Goal: Check status: Check status

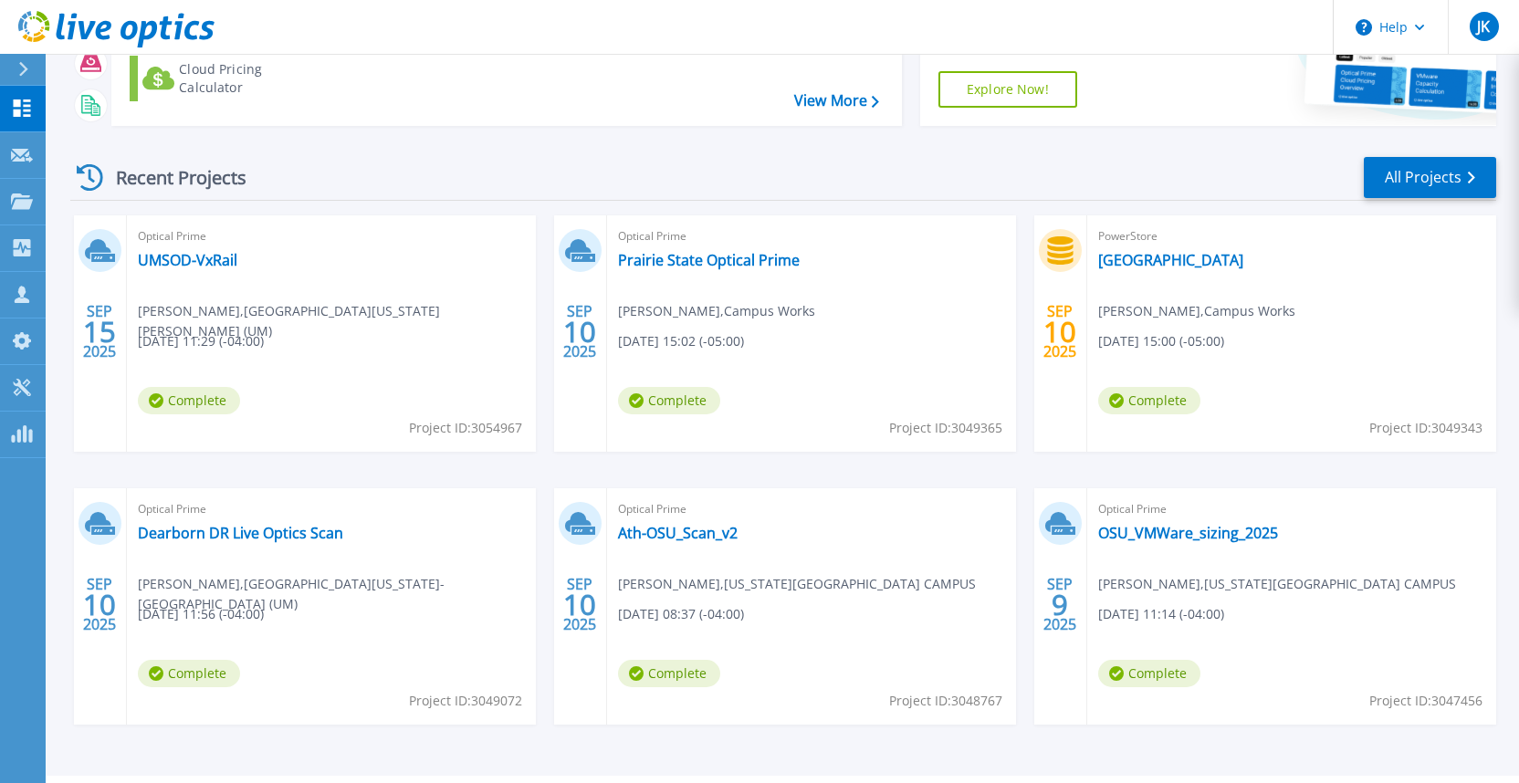
scroll to position [183, 0]
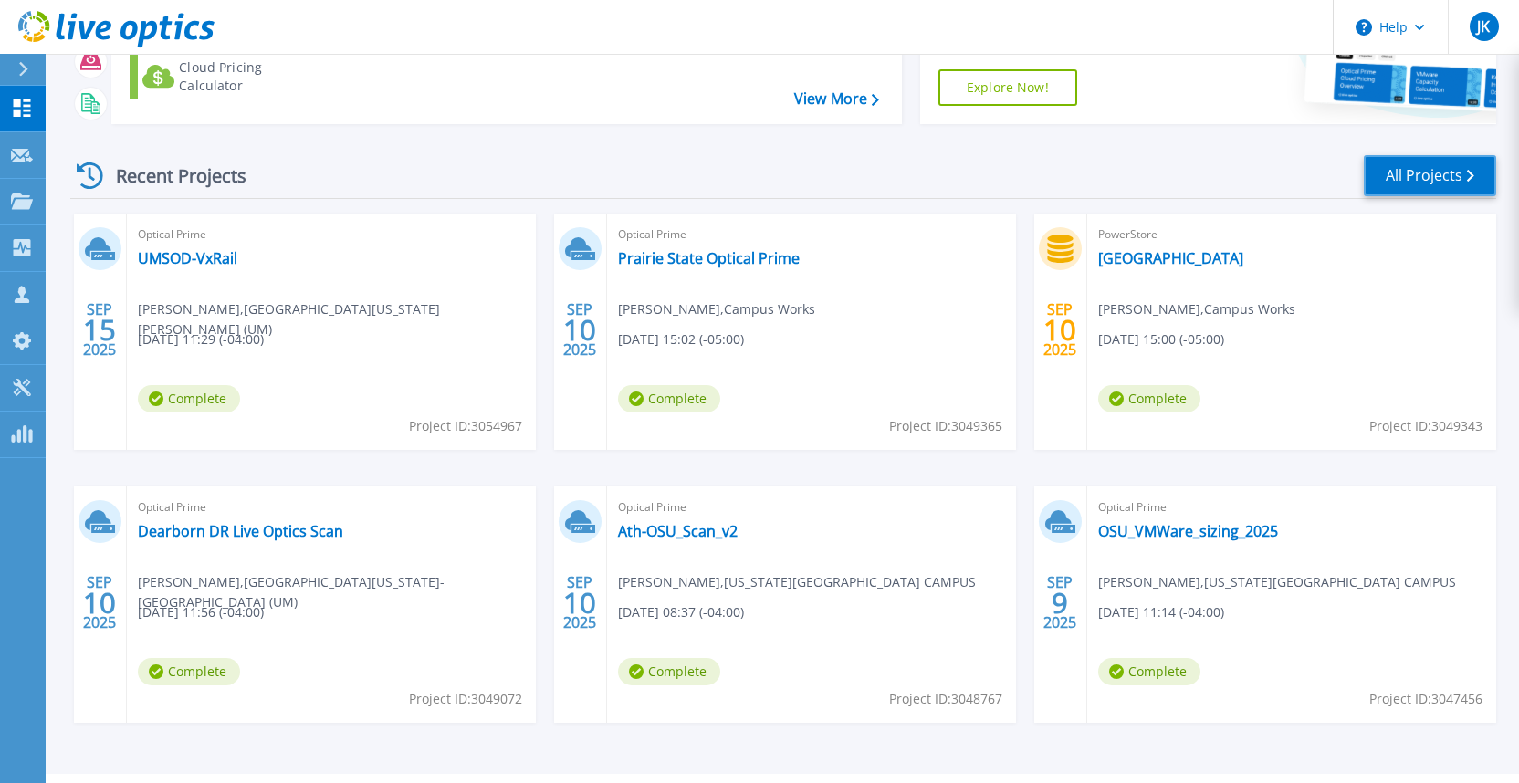
click at [1390, 183] on link "All Projects" at bounding box center [1430, 175] width 132 height 41
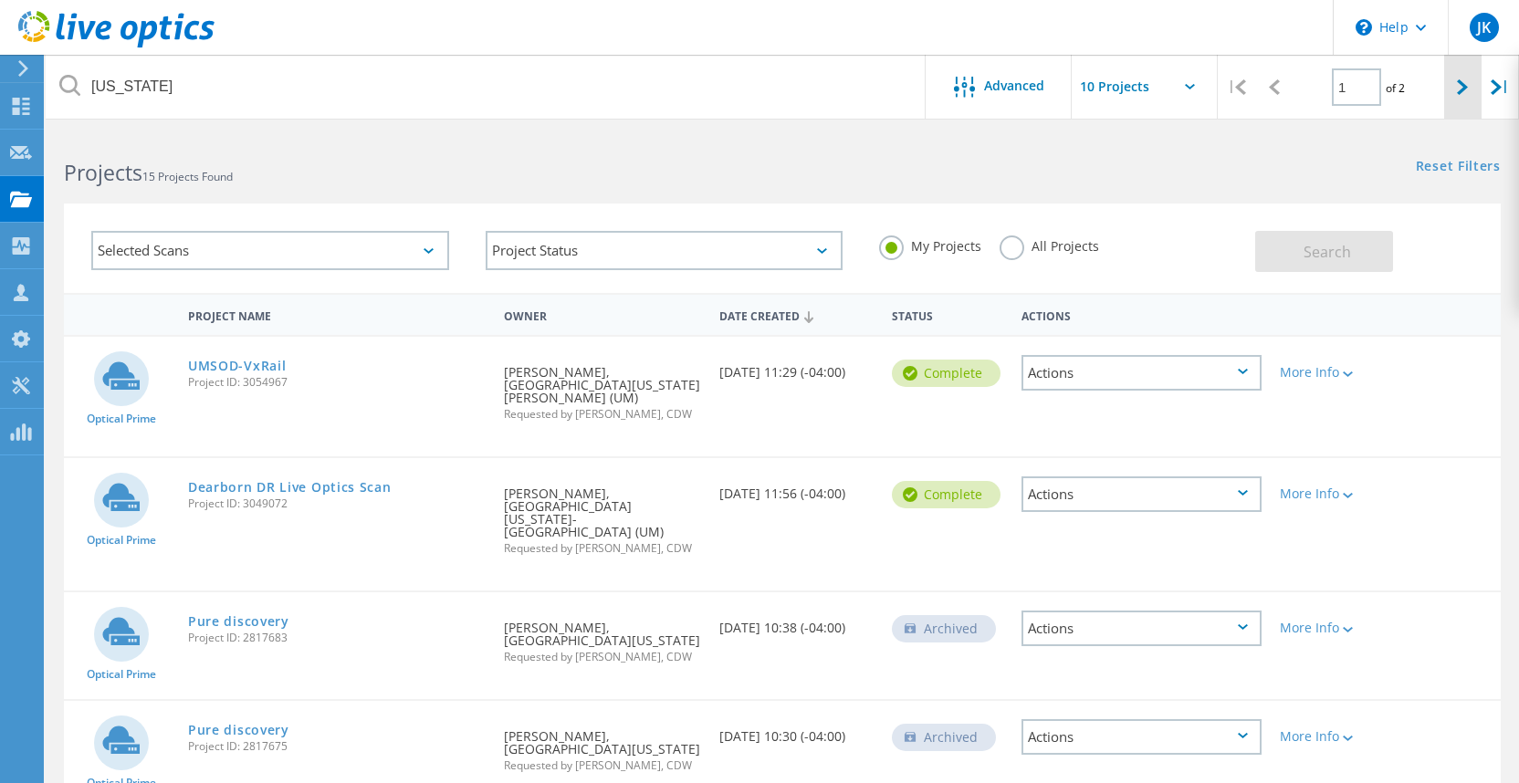
click at [1455, 82] on div at bounding box center [1462, 87] width 37 height 65
type input "2"
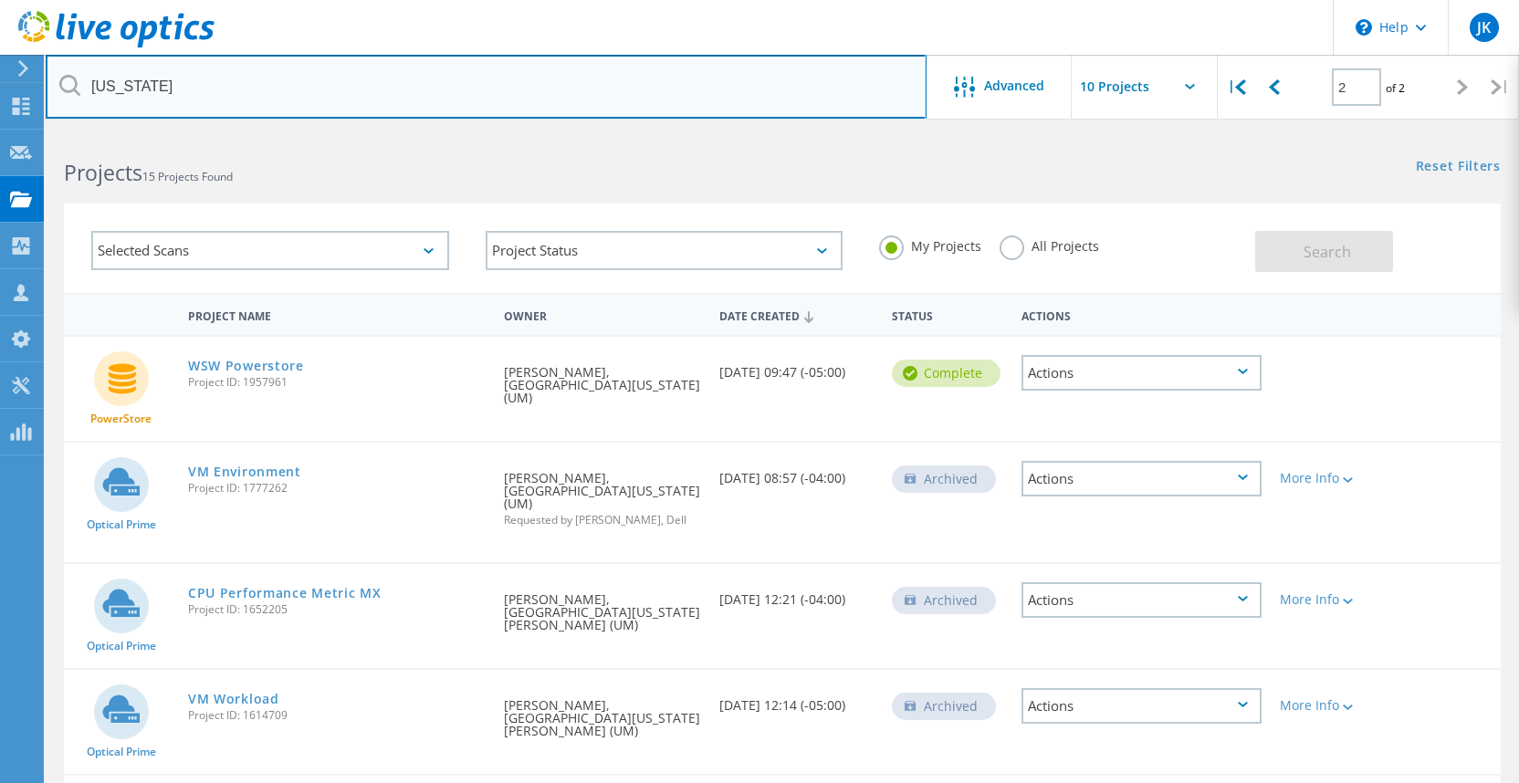
drag, startPoint x: 215, startPoint y: 98, endPoint x: -16, endPoint y: 91, distance: 232.0
click at [0, 91] on html "\n Help Explore Helpful Articles Contact Support JK Partner Team Member [PERSON…" at bounding box center [759, 476] width 1519 height 953
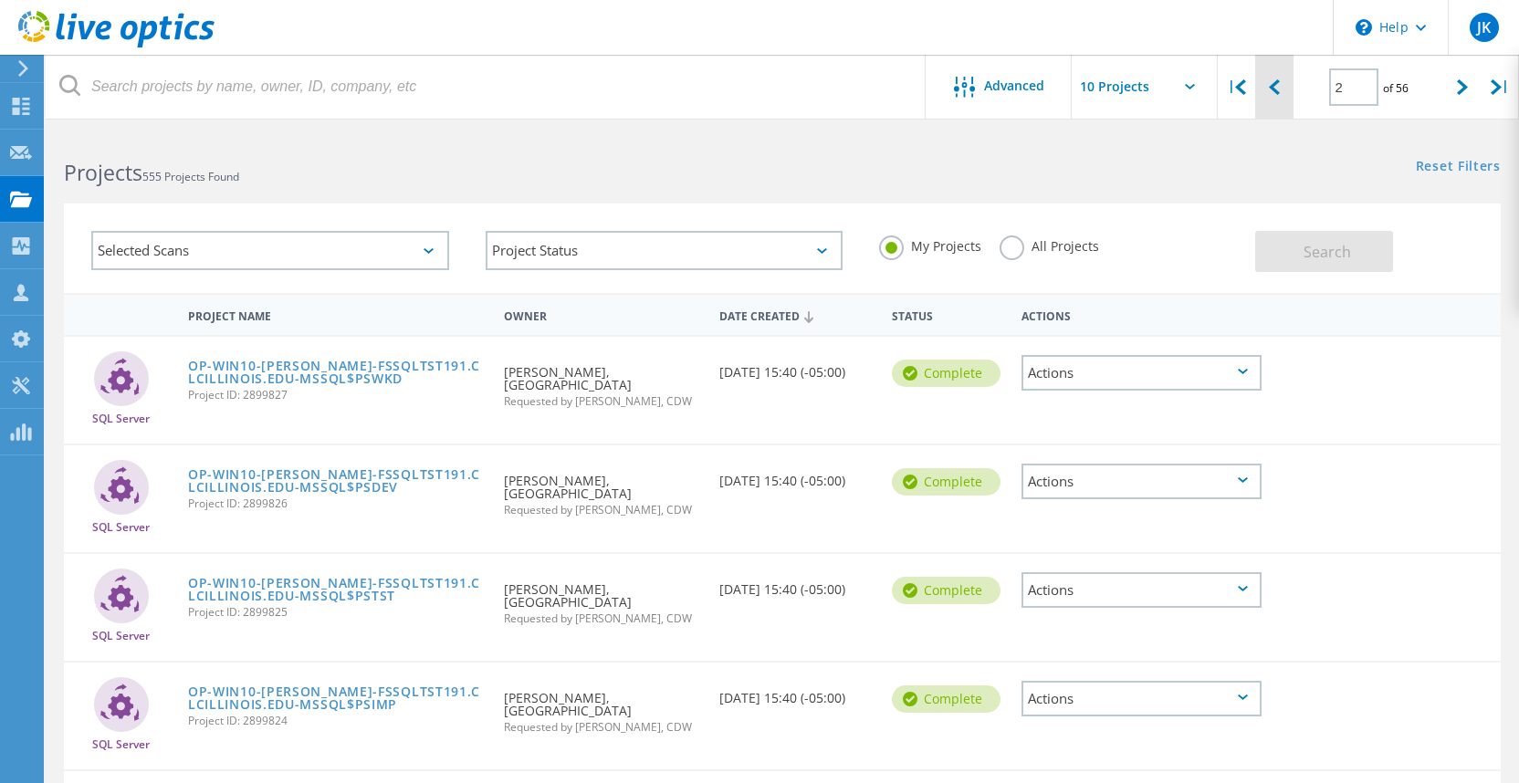
click at [1274, 95] on icon at bounding box center [1274, 87] width 11 height 16
type input "1"
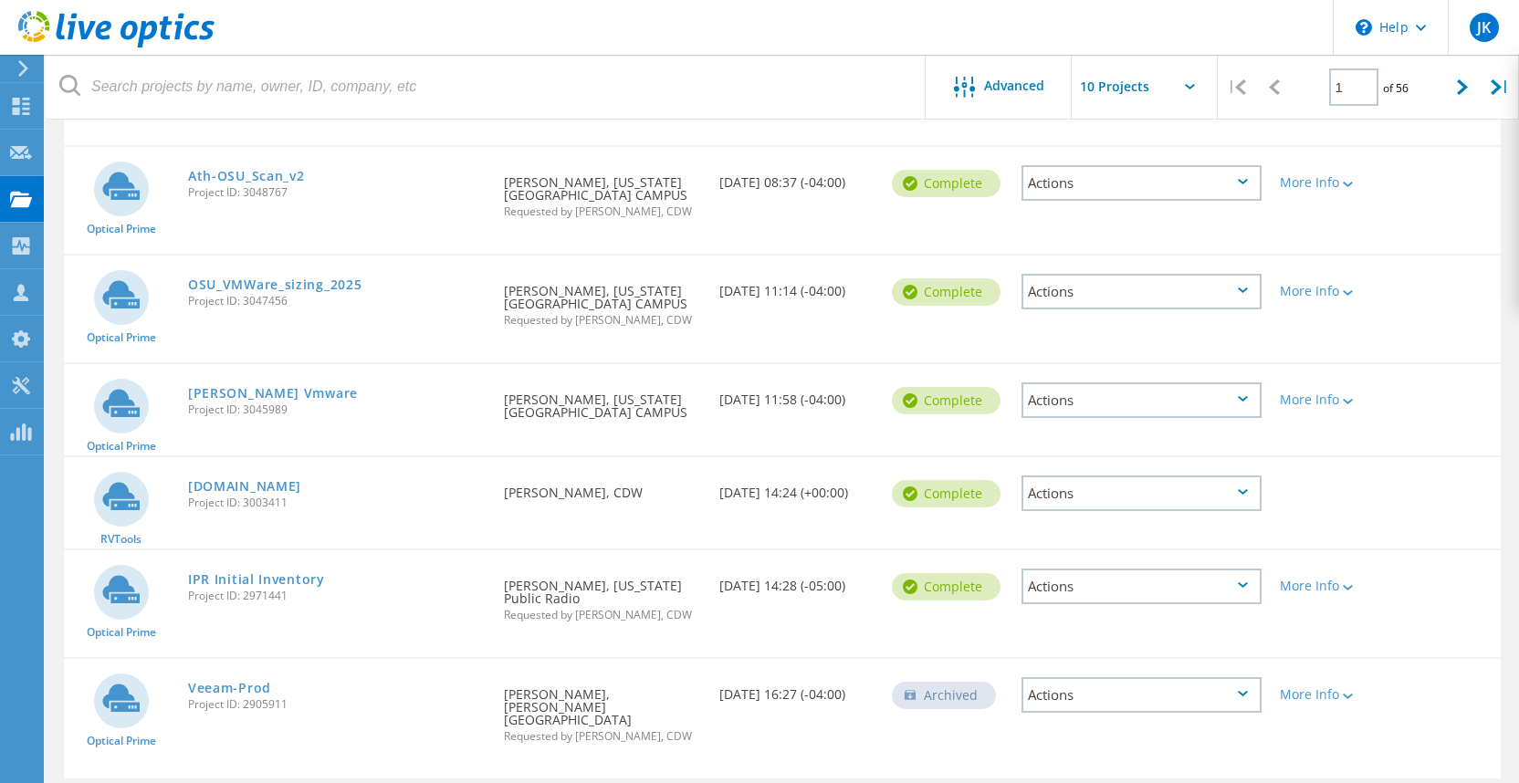
scroll to position [636, 0]
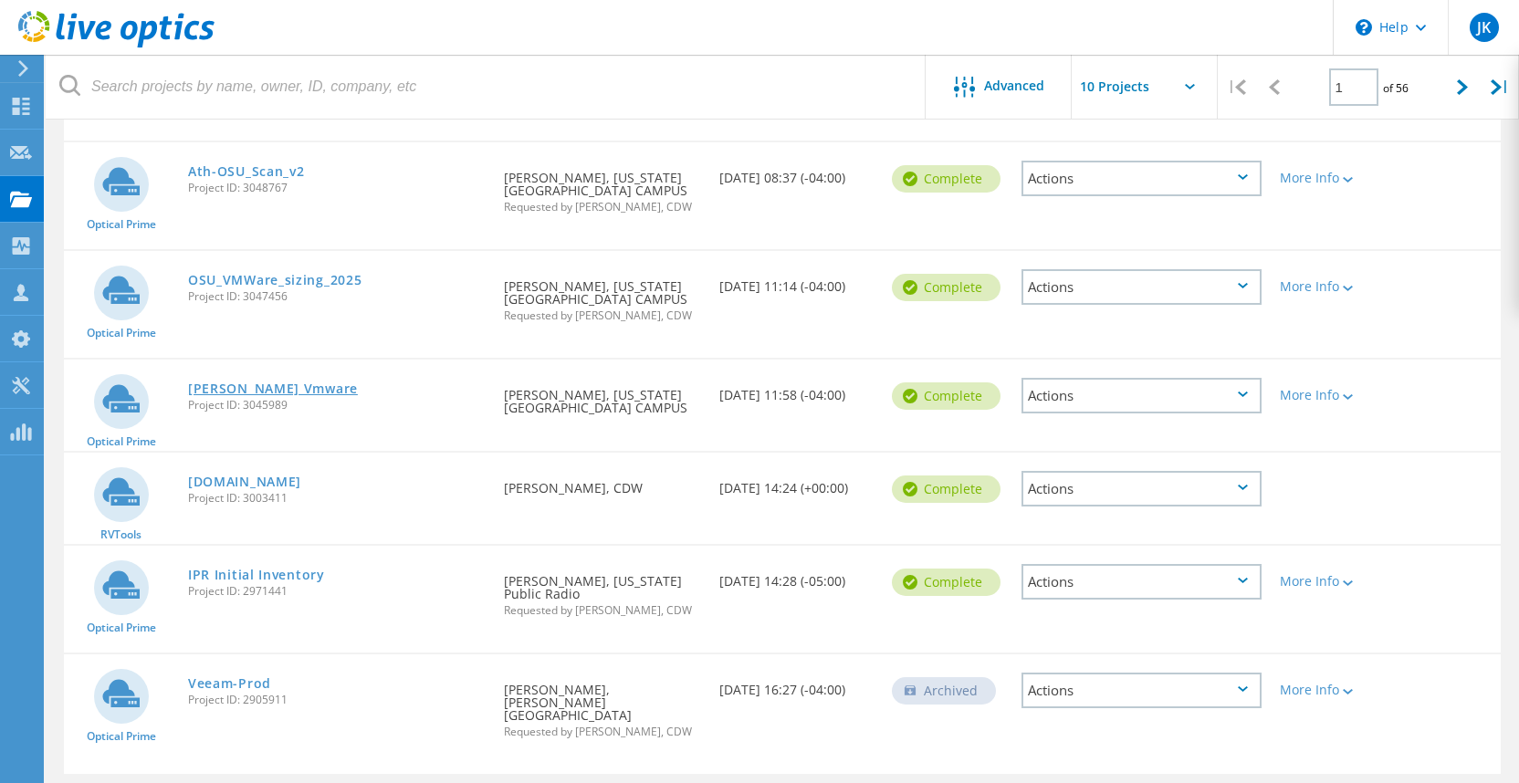
click at [265, 383] on link "[PERSON_NAME] Vmware" at bounding box center [273, 389] width 170 height 13
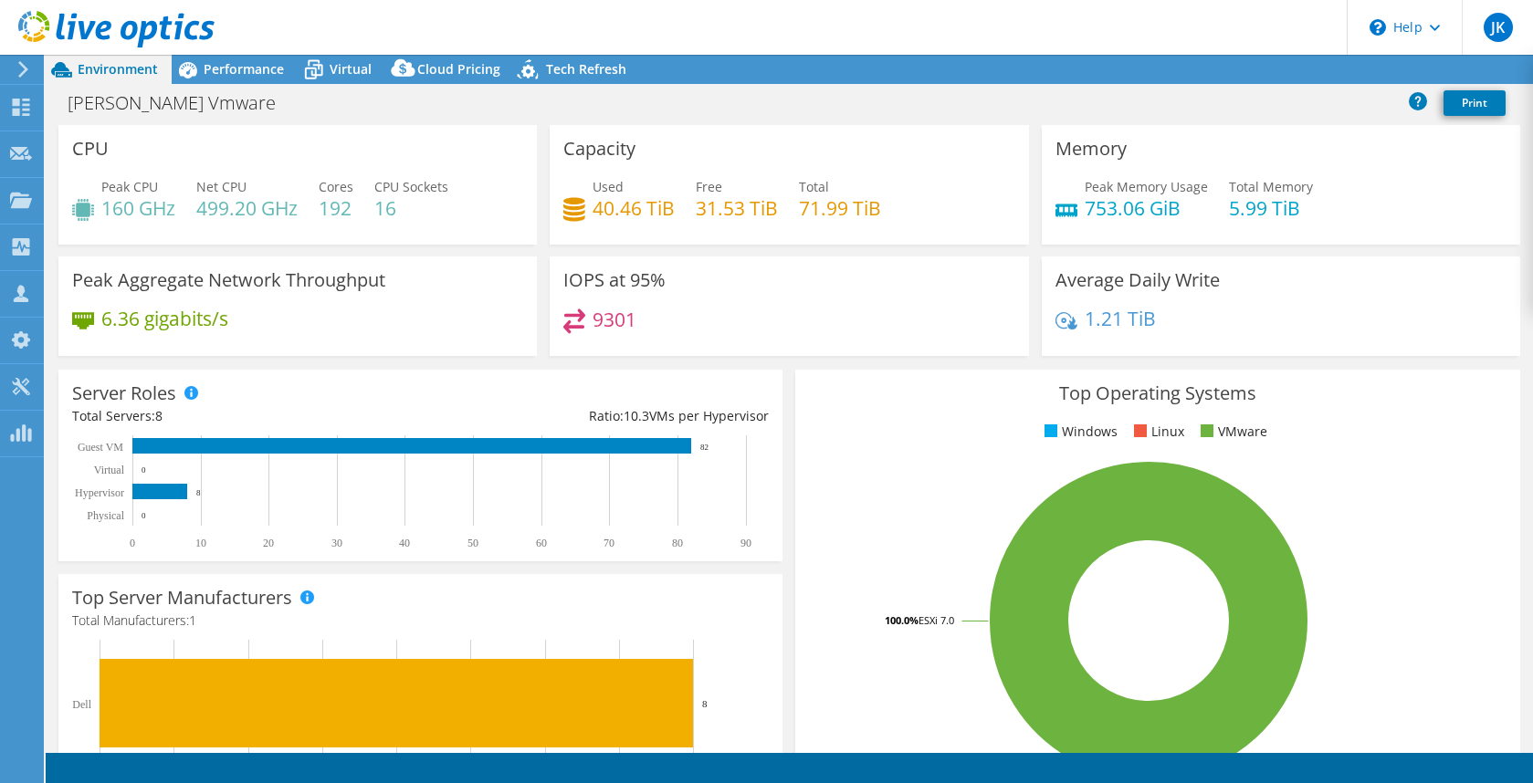
select select "USD"
drag, startPoint x: 631, startPoint y: 319, endPoint x: 591, endPoint y: 319, distance: 40.2
click at [593, 319] on h4 "9301" at bounding box center [615, 319] width 44 height 20
click at [593, 314] on h4 "9301" at bounding box center [615, 319] width 44 height 20
drag, startPoint x: 631, startPoint y: 317, endPoint x: 587, endPoint y: 317, distance: 43.8
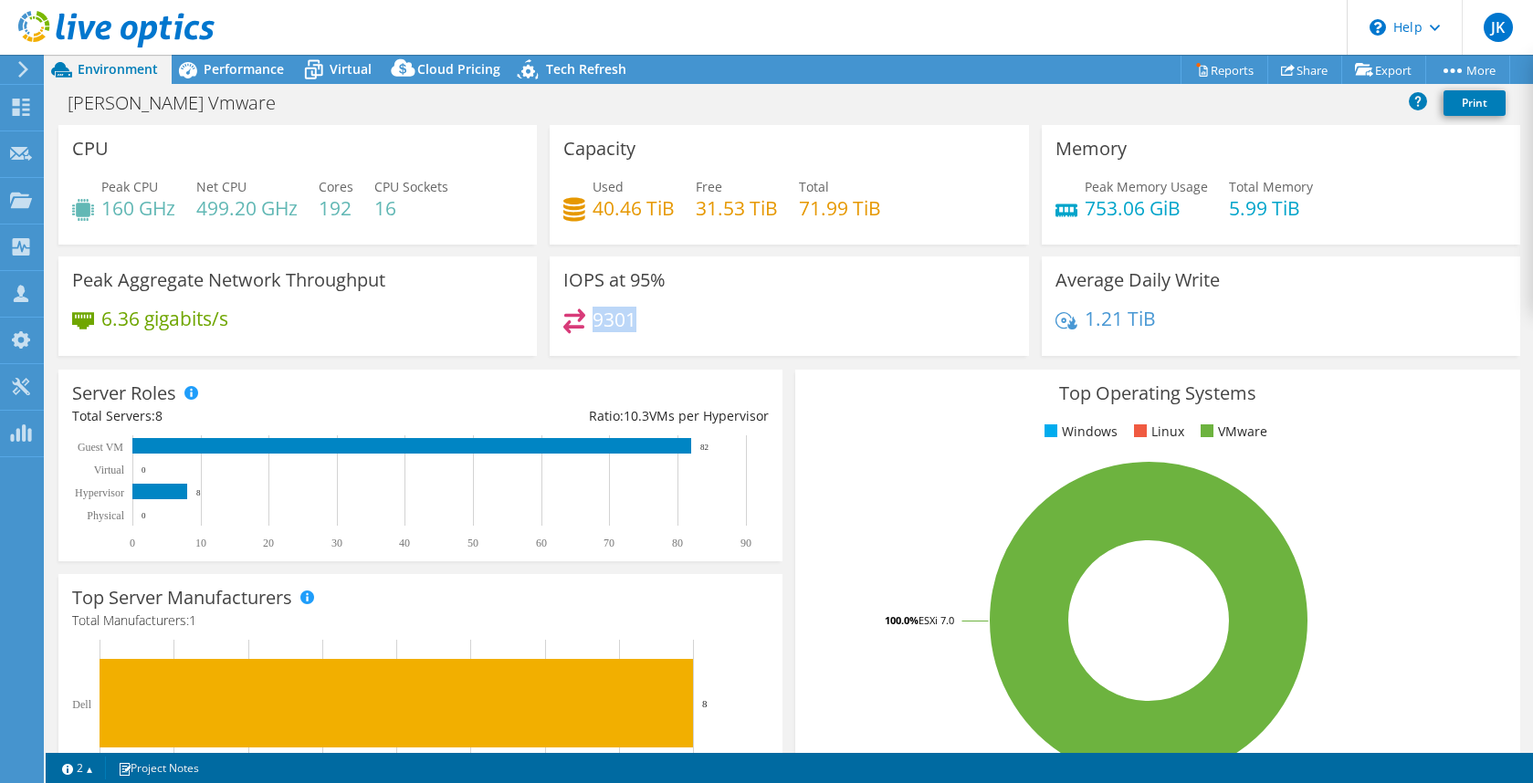
click at [587, 317] on div "9301" at bounding box center [599, 319] width 73 height 21
click at [263, 75] on span "Performance" at bounding box center [244, 68] width 80 height 17
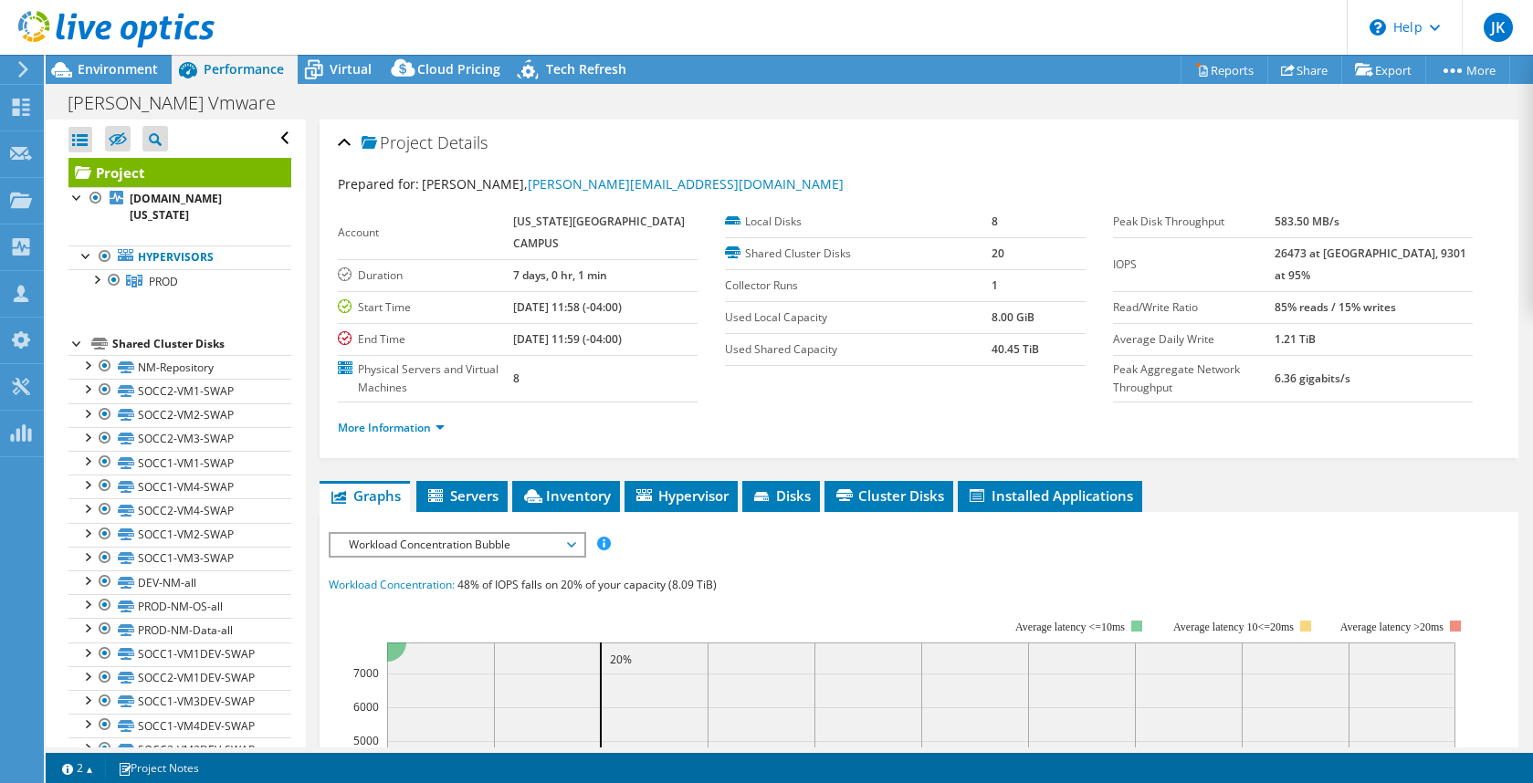
drag, startPoint x: 1308, startPoint y: 256, endPoint x: 1342, endPoint y: 256, distance: 33.8
click at [1342, 256] on tr "IOPS 26473 at Peak, 9301 at 95%" at bounding box center [1293, 264] width 360 height 54
drag, startPoint x: 989, startPoint y: 402, endPoint x: 970, endPoint y: 395, distance: 19.3
click at [988, 401] on section "Account OHIO STATE UNIV-MAIN CAMPUS Duration 7 days, 0 hr, 1 min Start Time 09/…" at bounding box center [725, 304] width 775 height 196
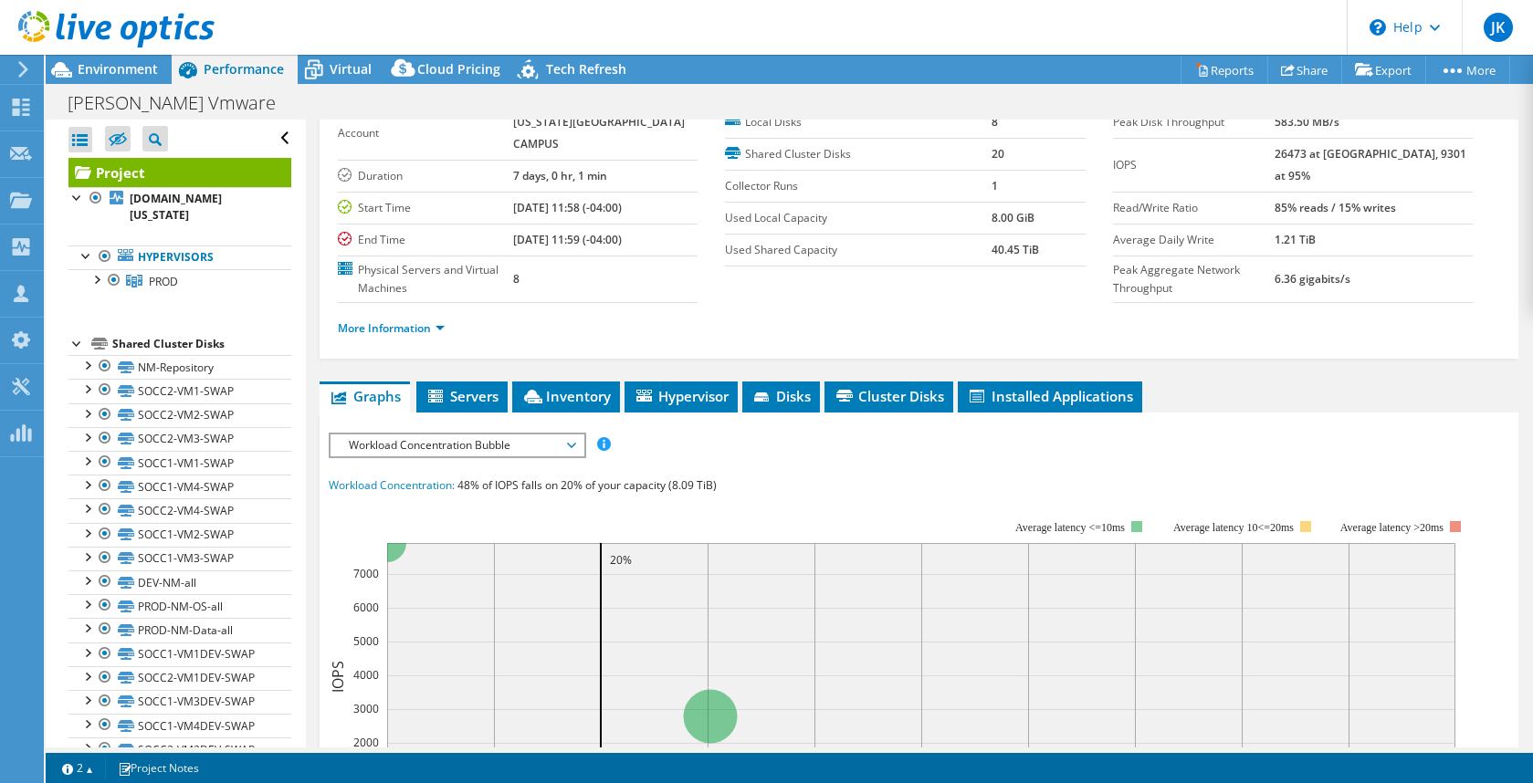
scroll to position [183, 0]
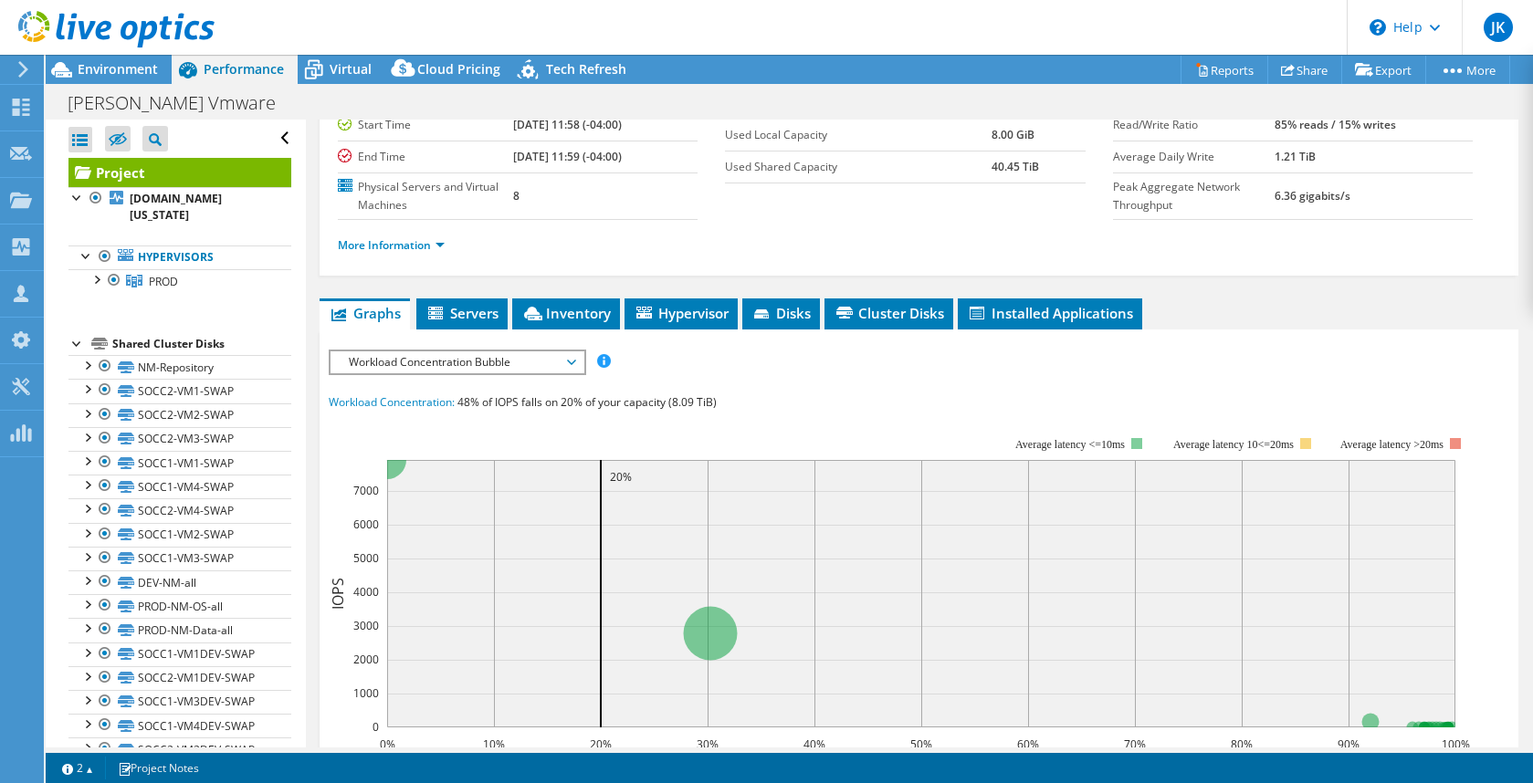
click at [572, 362] on span "Workload Concentration Bubble" at bounding box center [457, 362] width 235 height 22
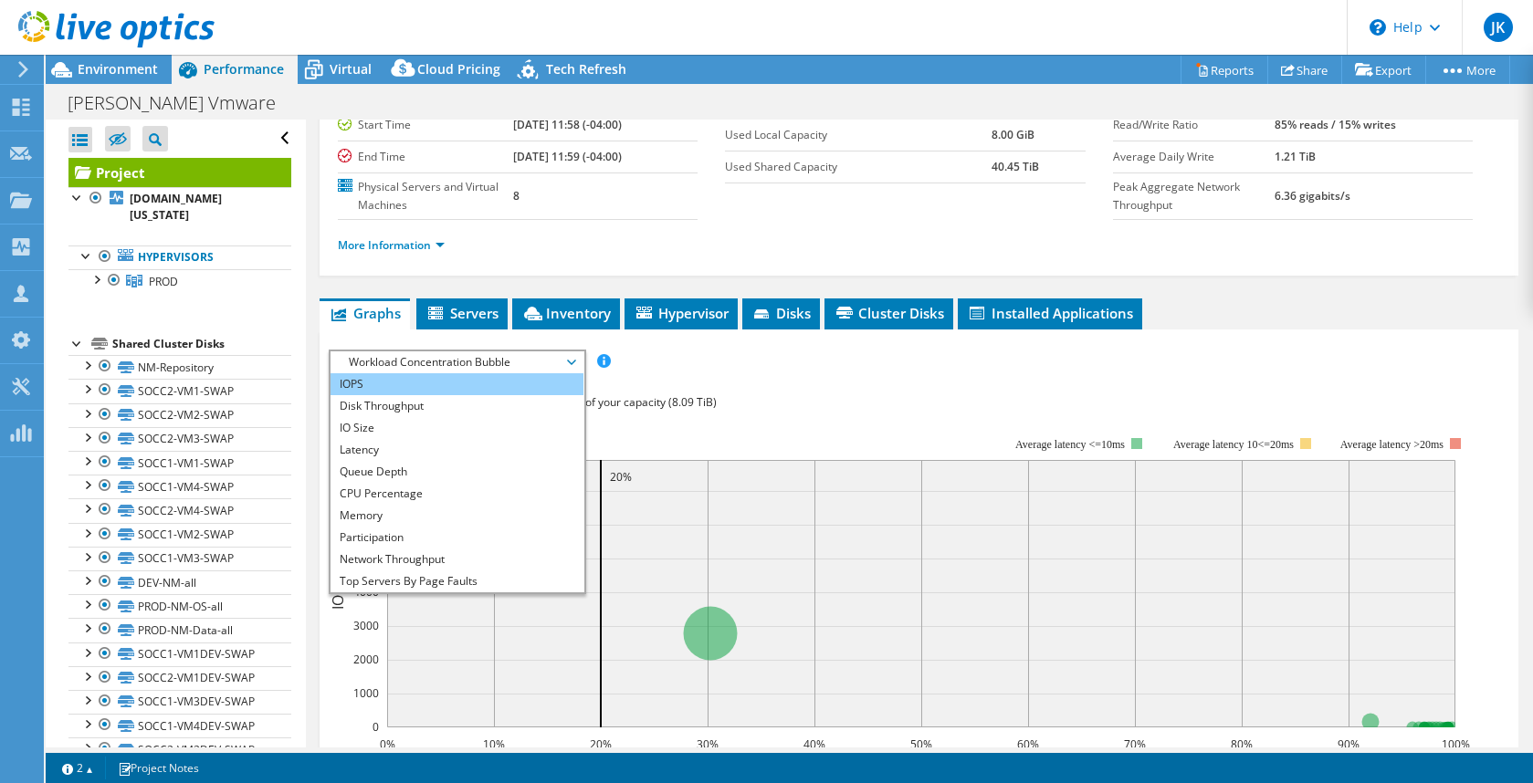
click at [391, 380] on li "IOPS" at bounding box center [456, 384] width 253 height 22
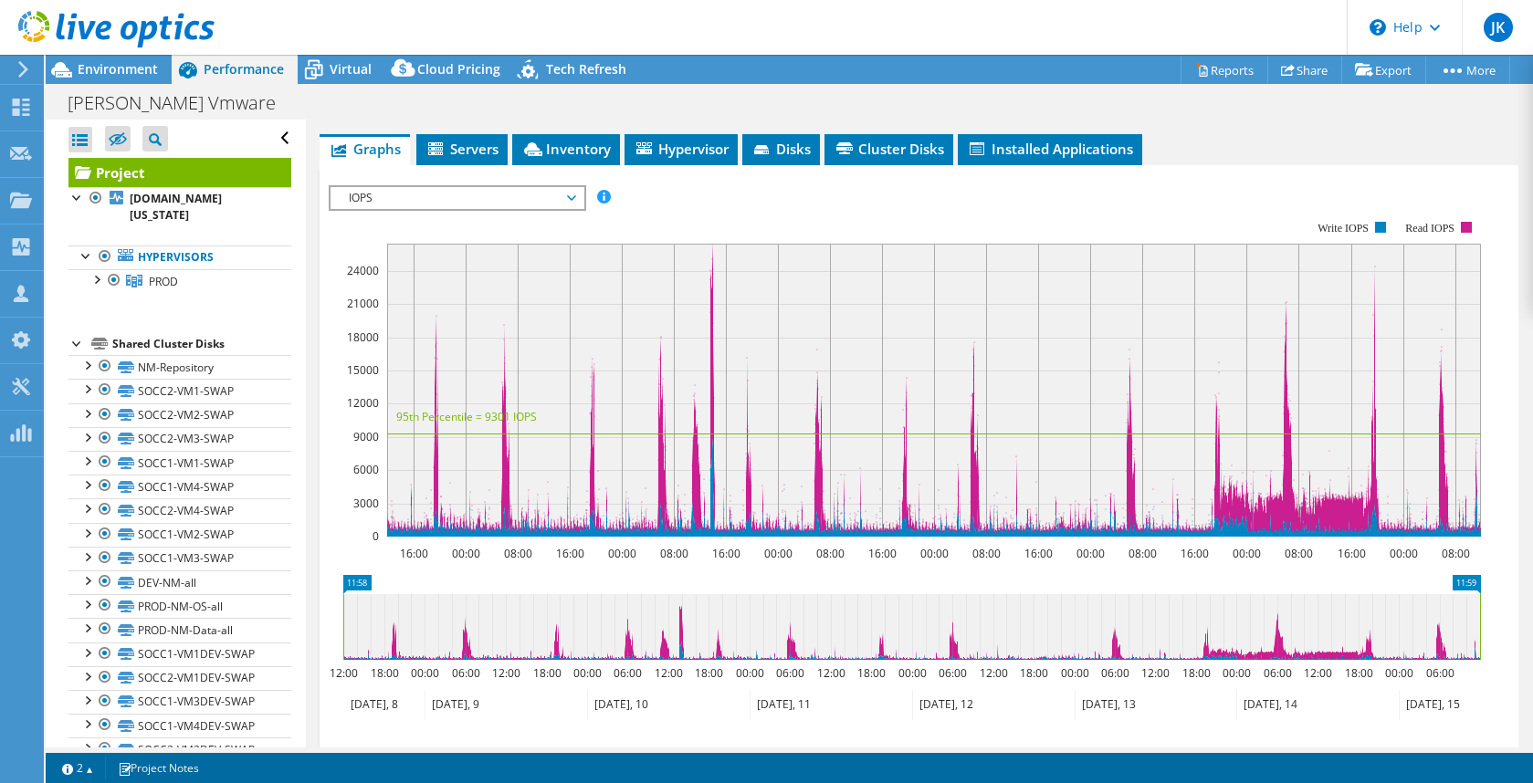
scroll to position [365, 0]
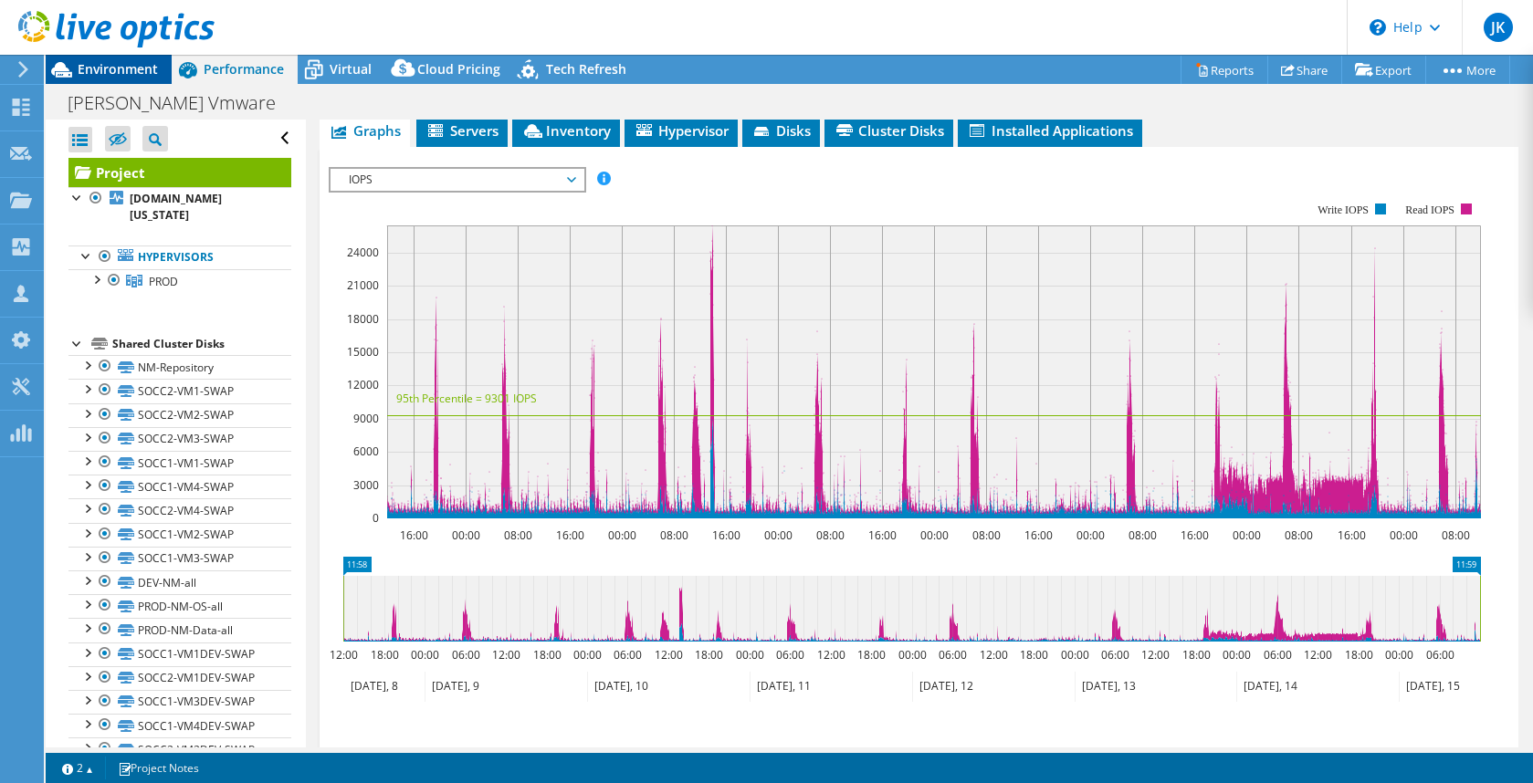
click at [156, 68] on span "Environment" at bounding box center [118, 68] width 80 height 17
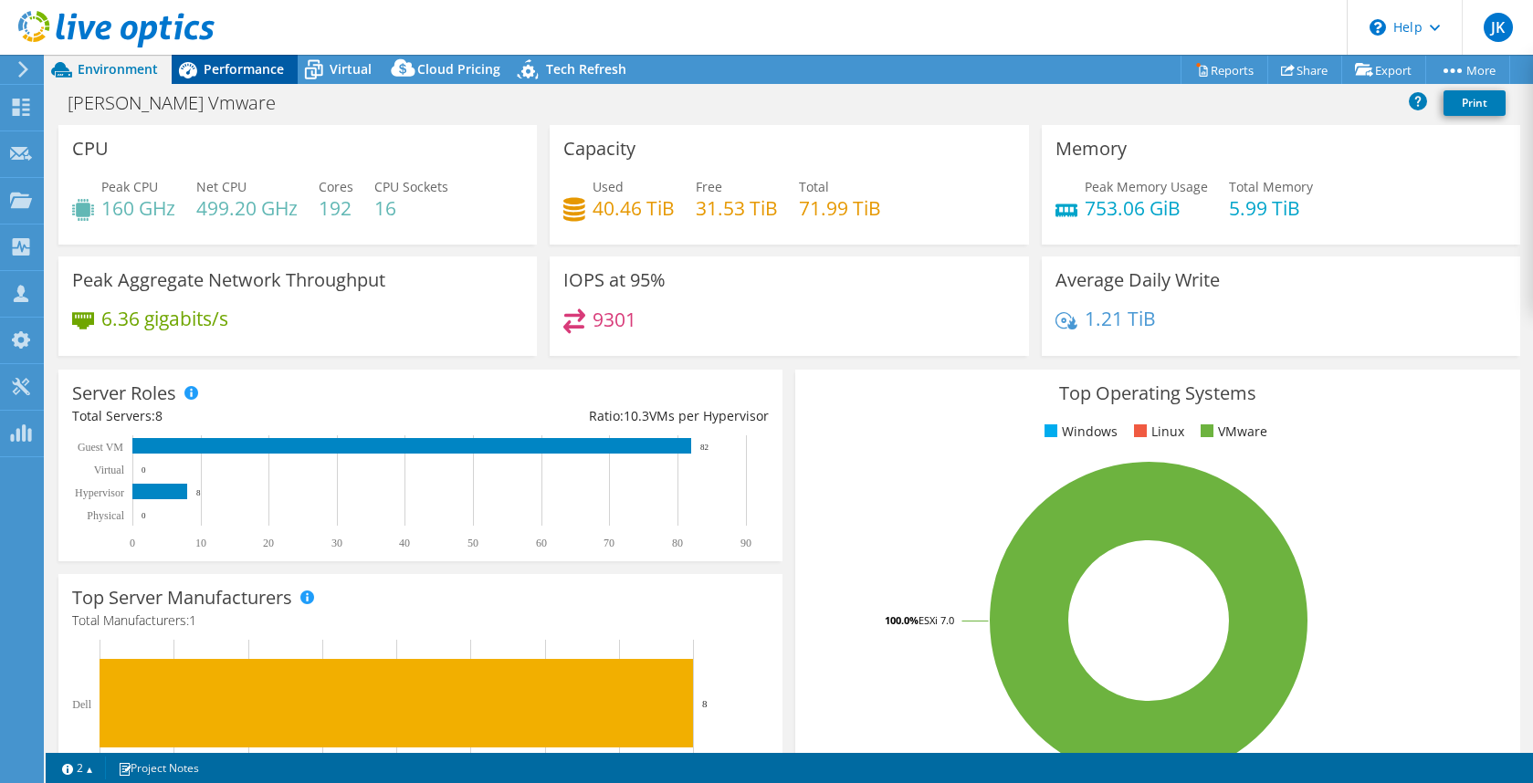
click at [263, 69] on span "Performance" at bounding box center [244, 68] width 80 height 17
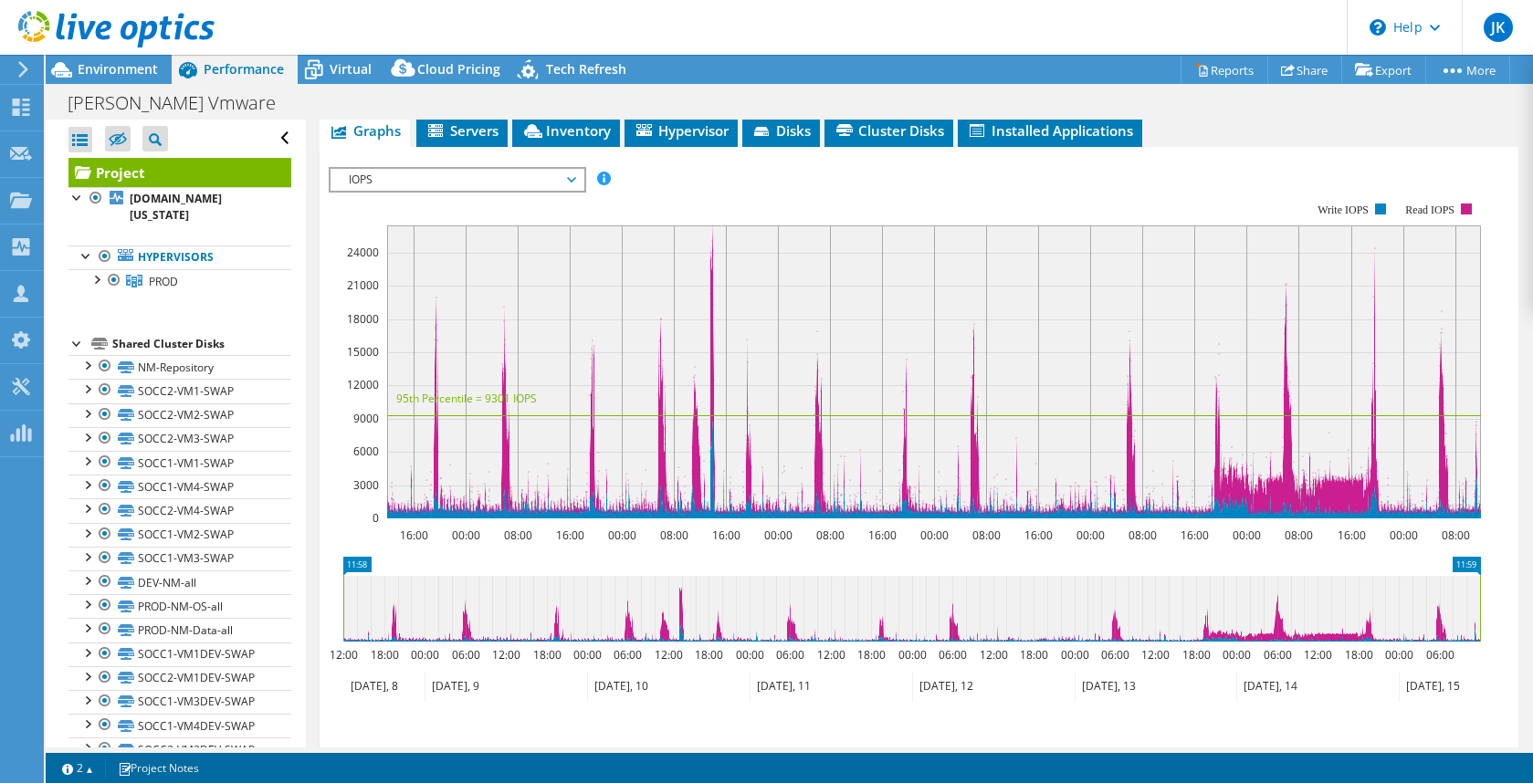
scroll to position [0, 0]
